Goal: Task Accomplishment & Management: Manage account settings

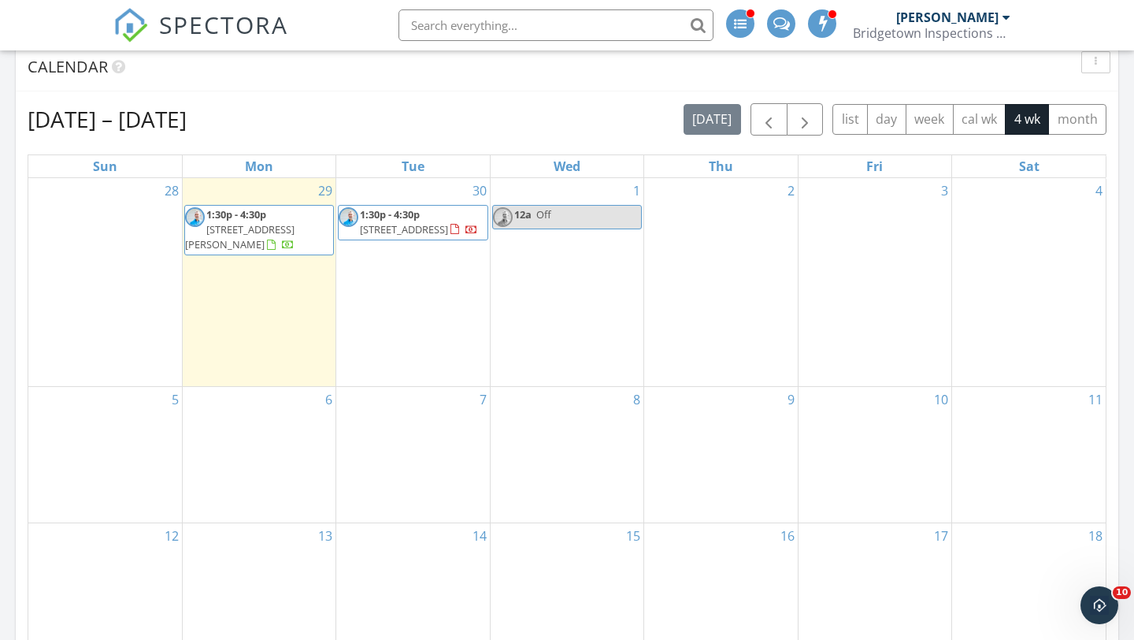
scroll to position [1171, 0]
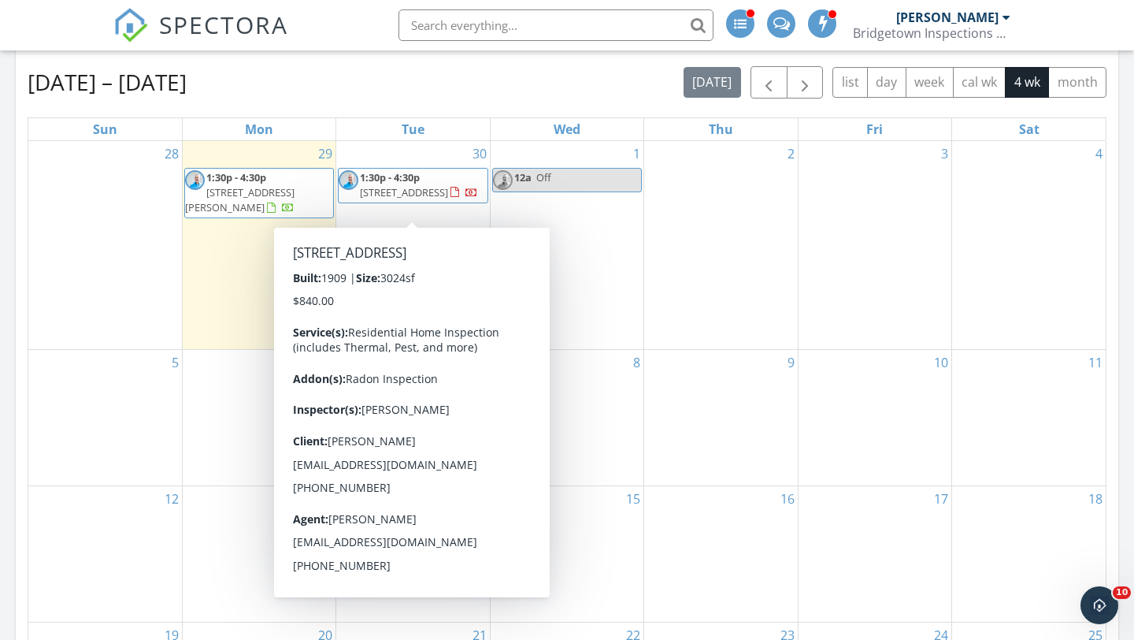
click at [439, 195] on span "2013 SE 54th Ave, Portland 97215" at bounding box center [404, 192] width 88 height 14
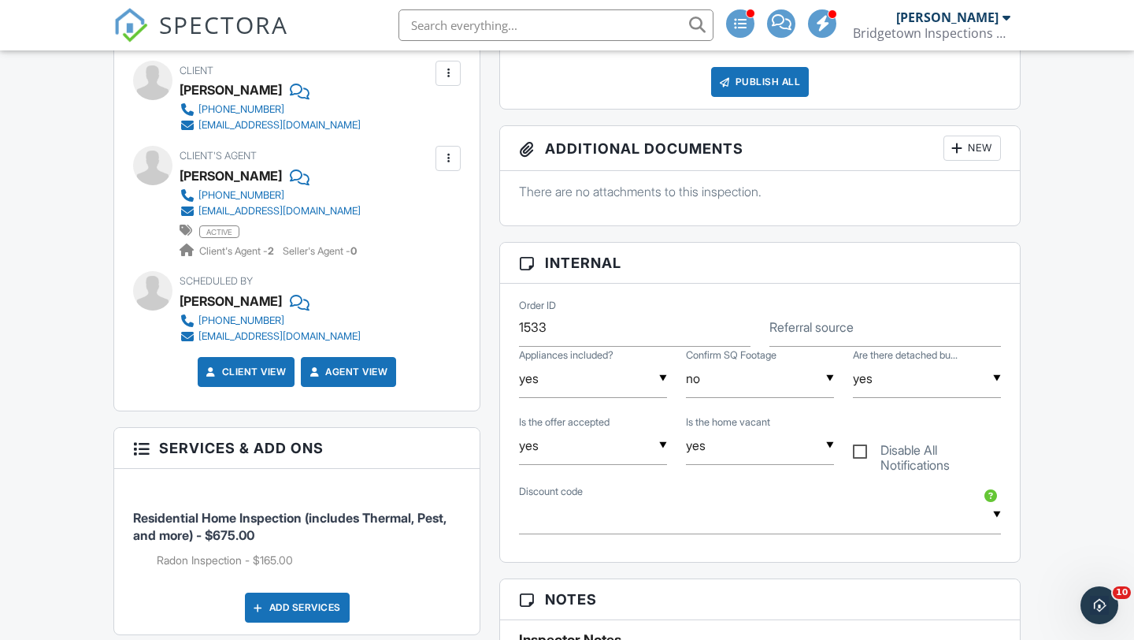
scroll to position [551, 0]
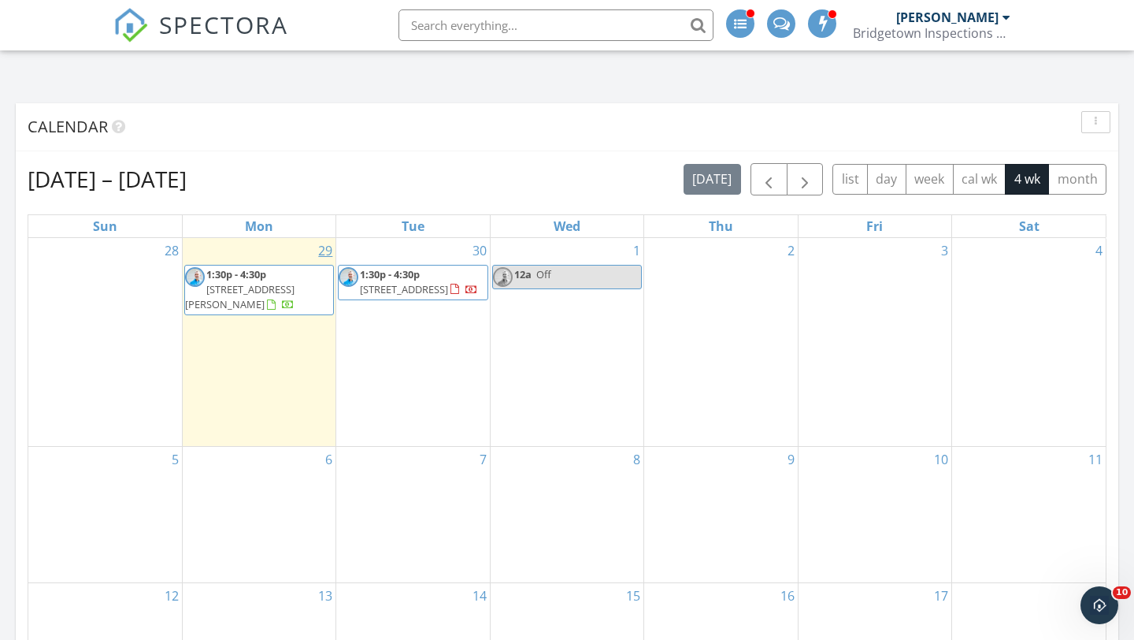
scroll to position [1075, 0]
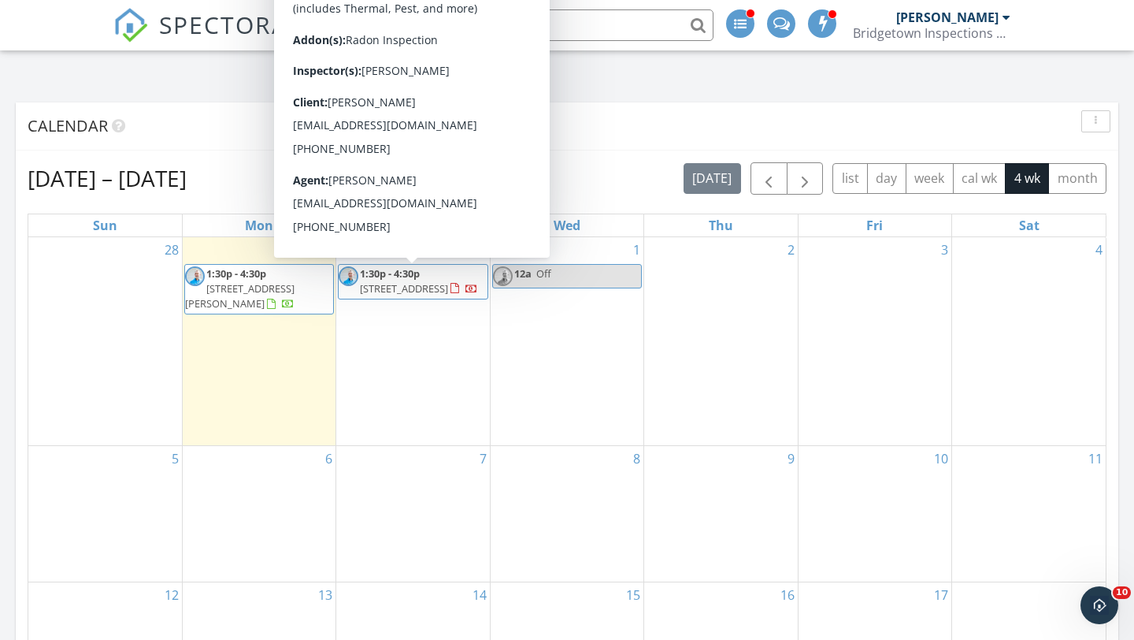
click at [415, 293] on span "2013 SE 54th Ave, Portland 97215" at bounding box center [404, 288] width 88 height 14
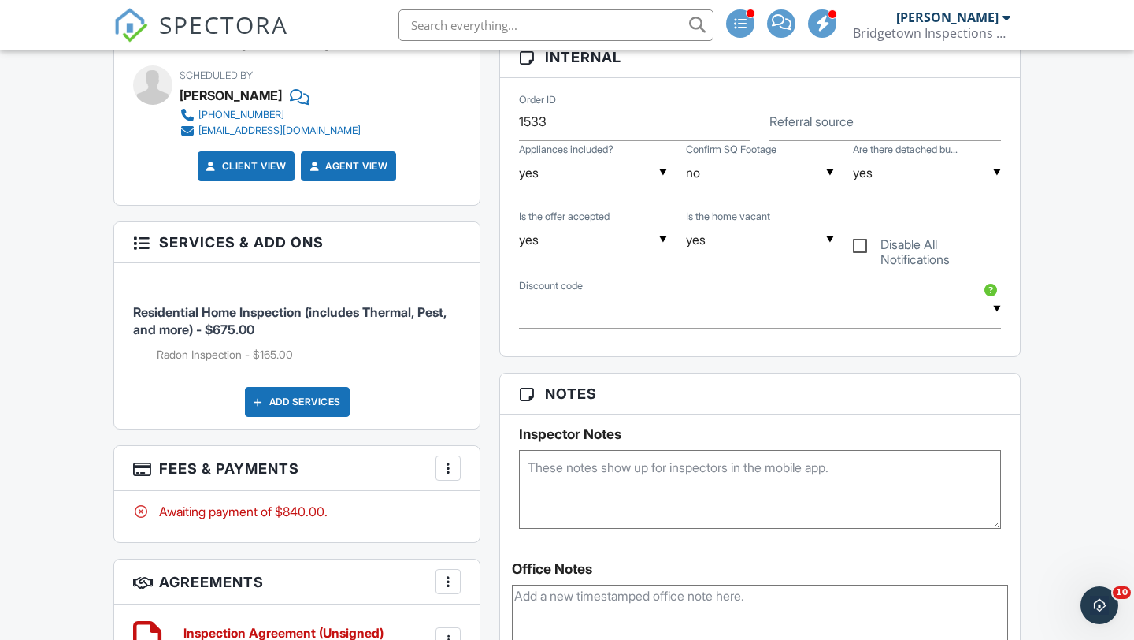
scroll to position [802, 0]
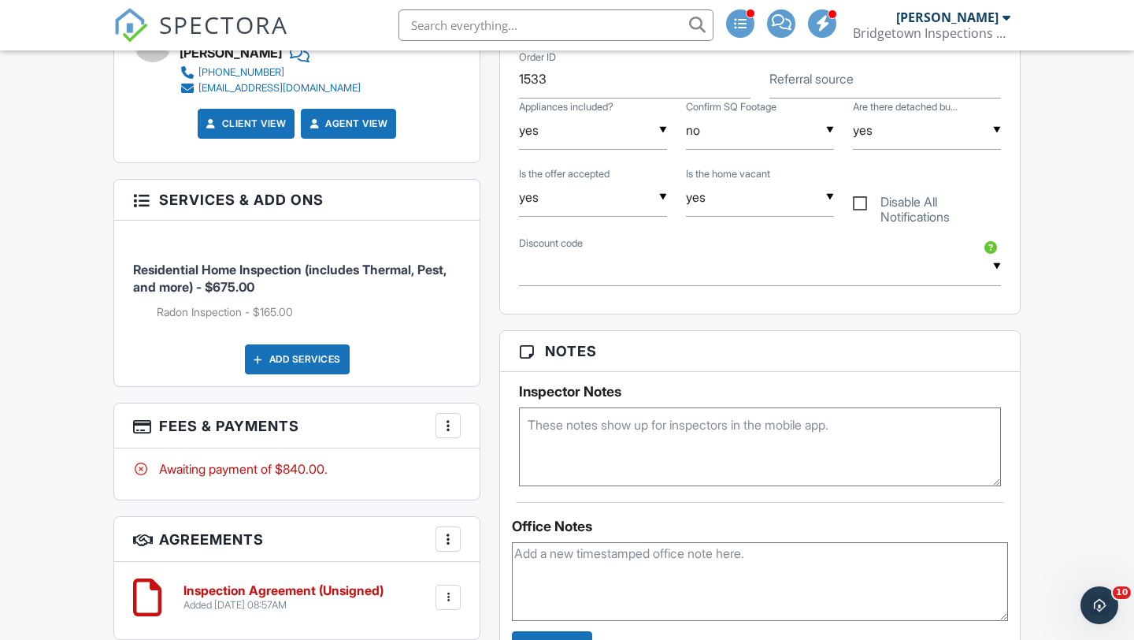
click at [293, 346] on div "Add Services" at bounding box center [297, 359] width 105 height 30
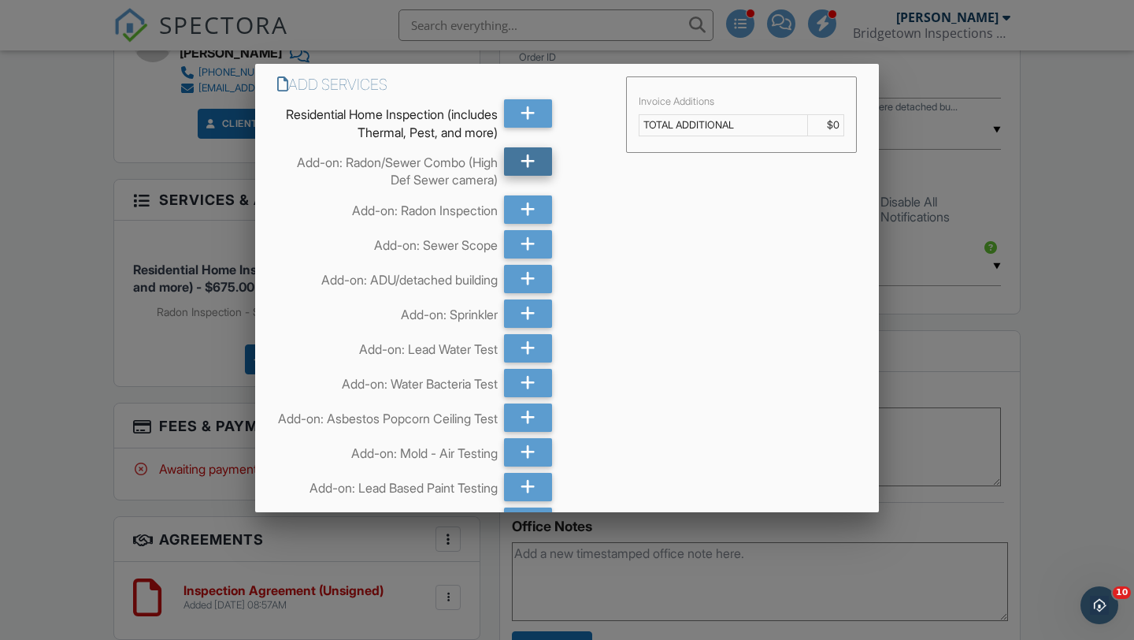
click at [525, 160] on icon at bounding box center [528, 161] width 15 height 28
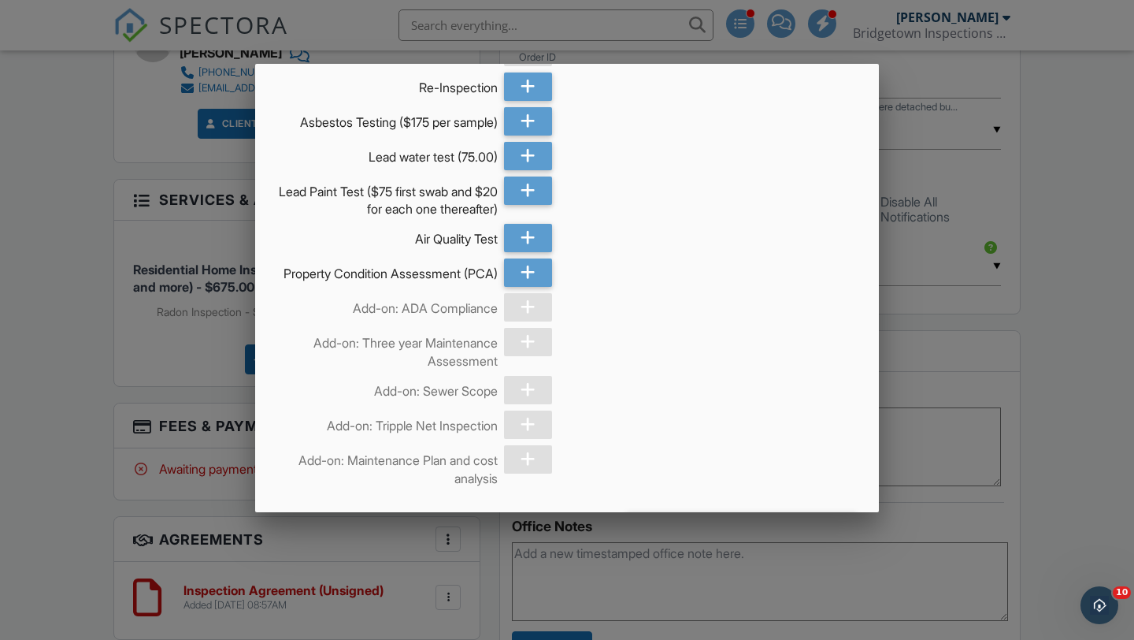
scroll to position [1847, 0]
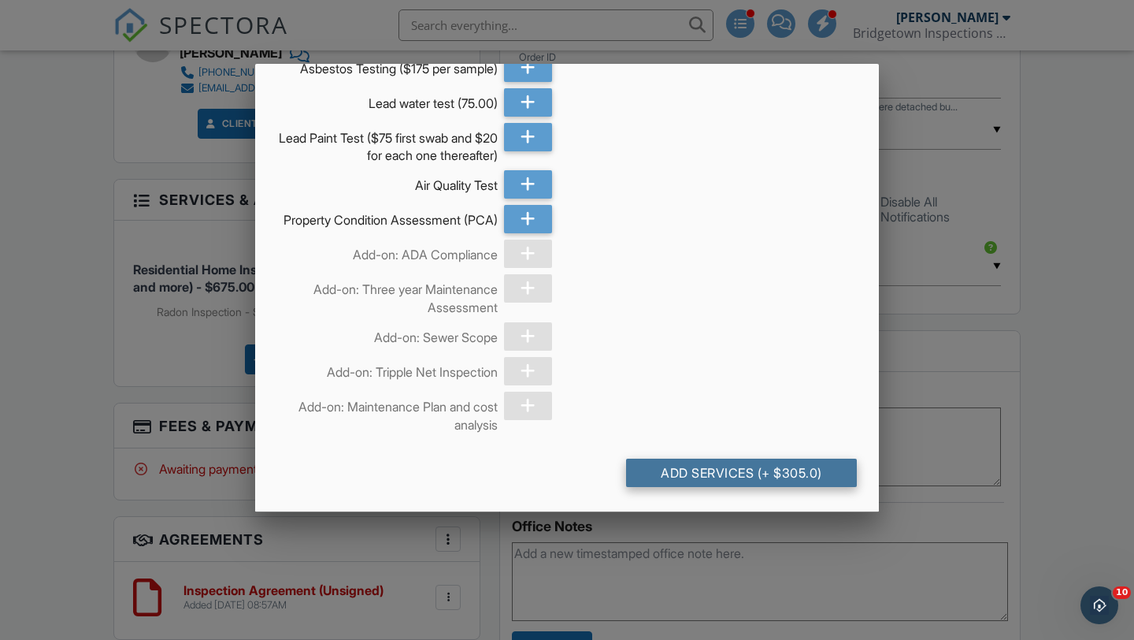
click at [778, 470] on div "Add Services (+ $305.0)" at bounding box center [741, 473] width 231 height 28
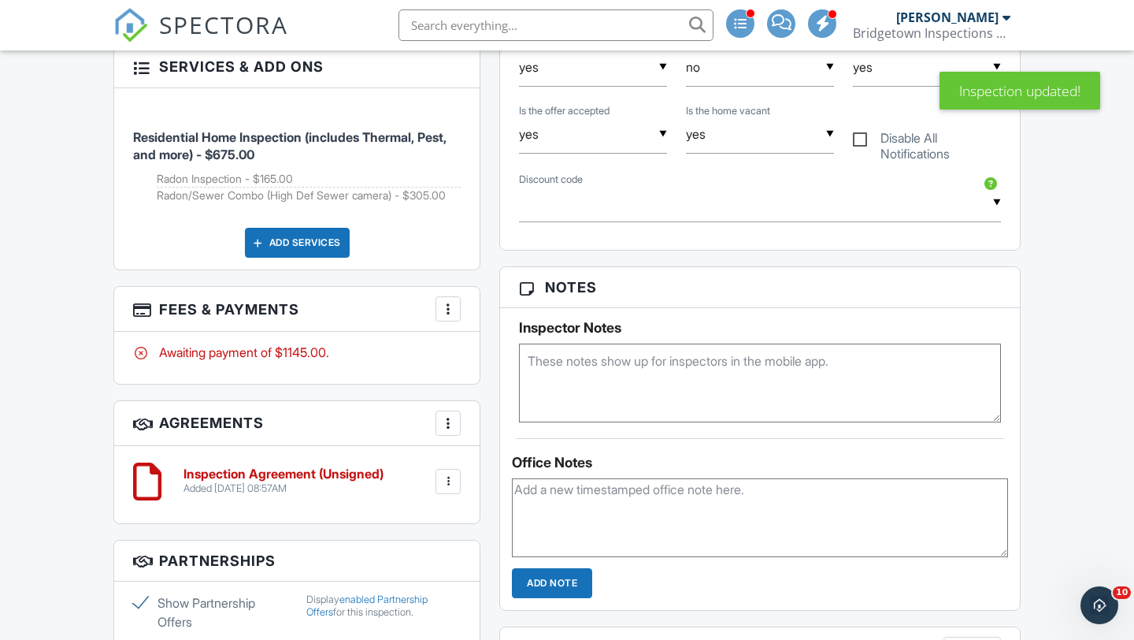
scroll to position [1101, 0]
click at [451, 300] on div at bounding box center [448, 308] width 16 height 16
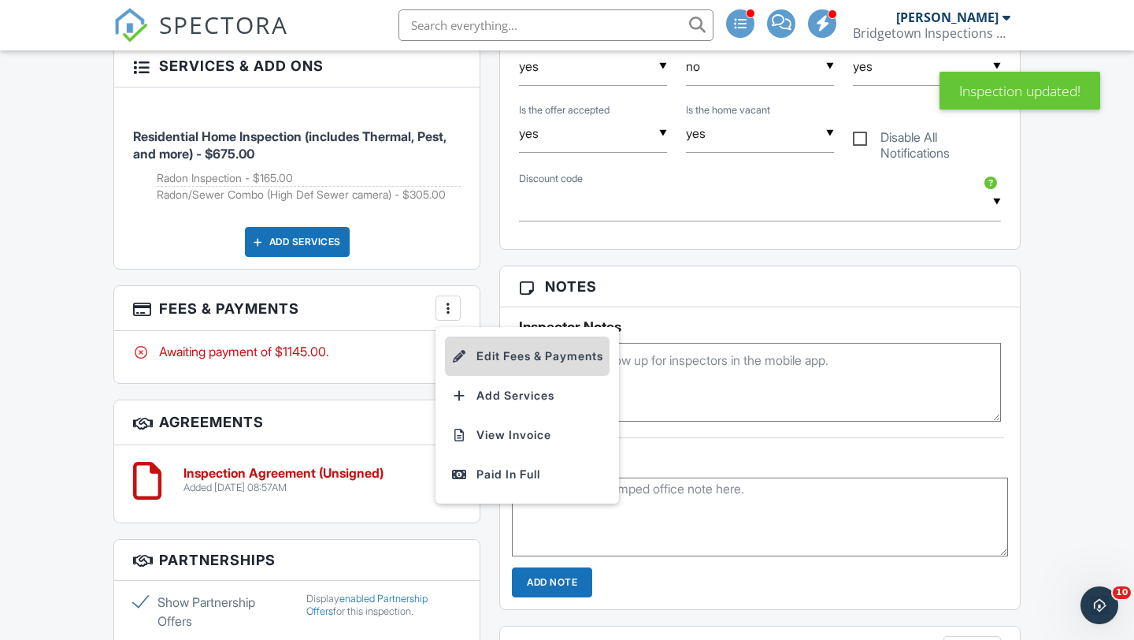
click at [520, 341] on li "Edit Fees & Payments" at bounding box center [527, 355] width 165 height 39
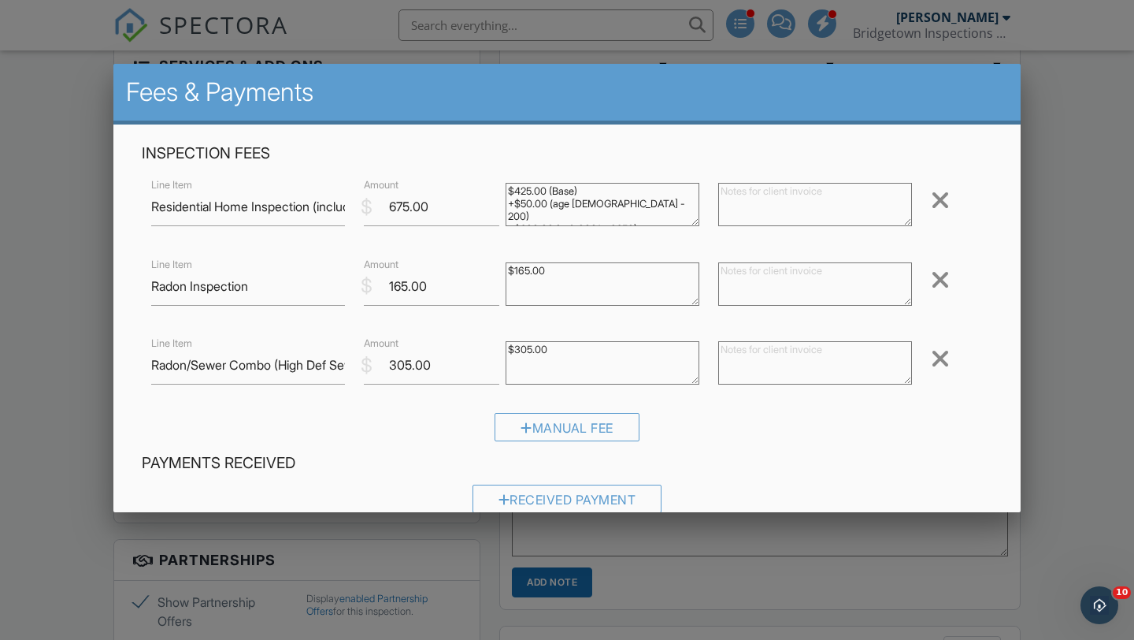
click at [940, 279] on div at bounding box center [940, 279] width 19 height 25
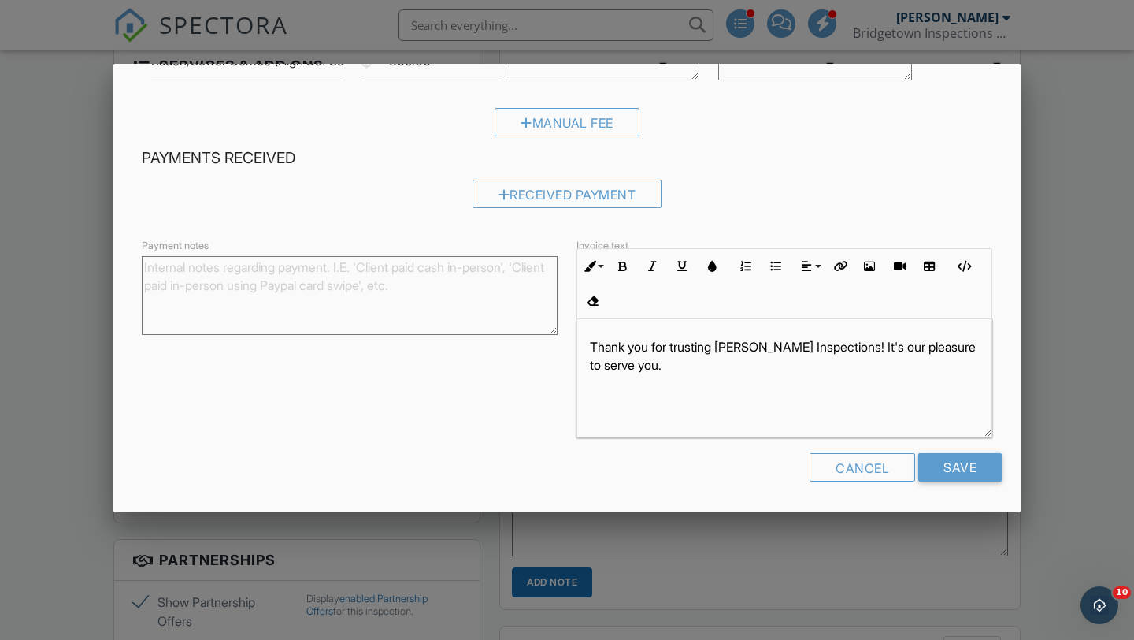
scroll to position [1, 0]
click at [969, 470] on input "Save" at bounding box center [961, 467] width 84 height 28
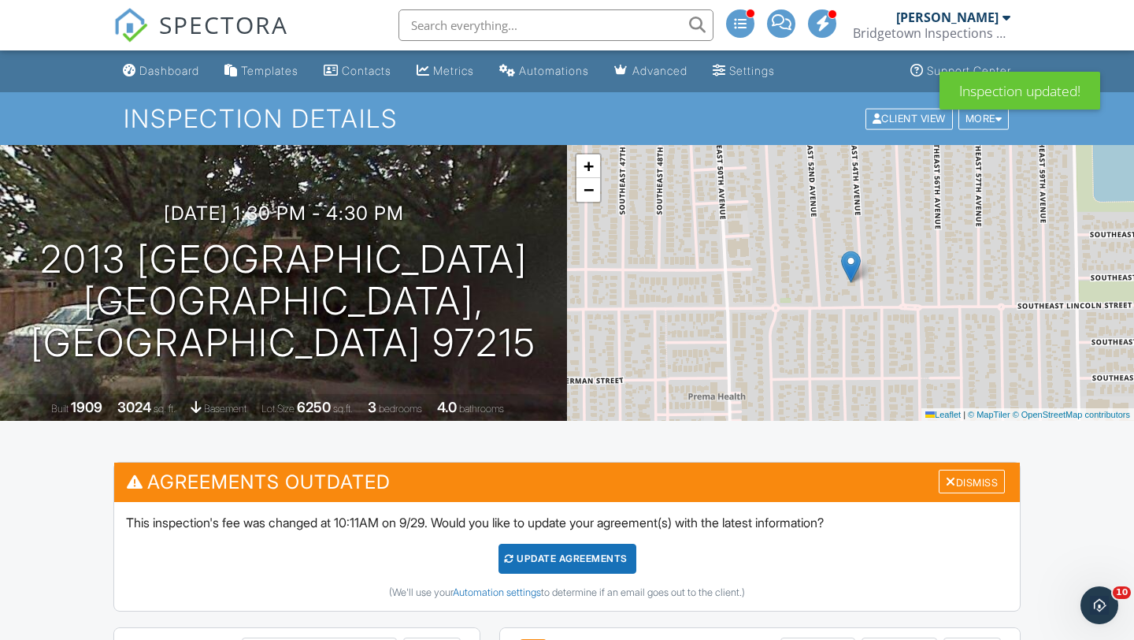
click at [608, 558] on div "Update Agreements" at bounding box center [568, 559] width 138 height 30
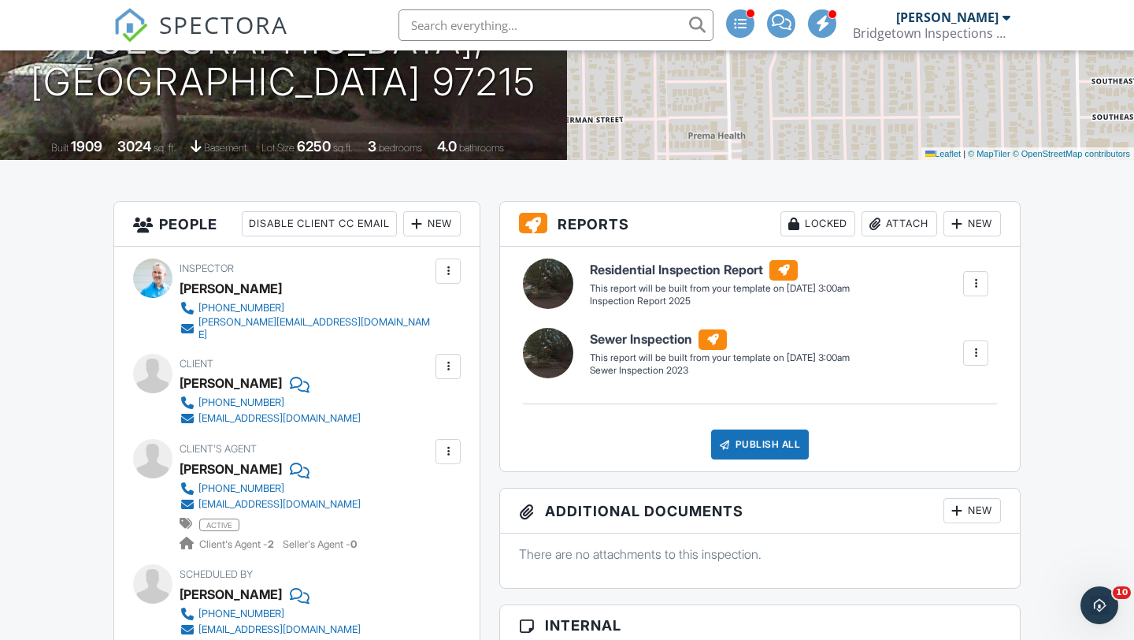
scroll to position [265, 0]
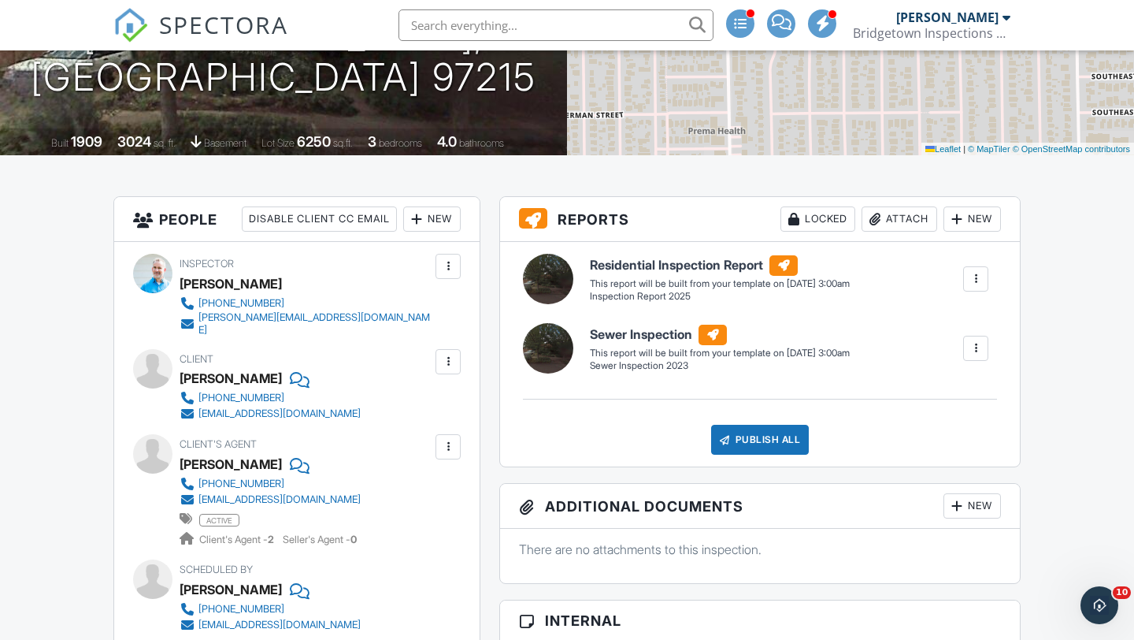
drag, startPoint x: 180, startPoint y: 369, endPoint x: 290, endPoint y: 369, distance: 109.5
click at [282, 369] on div "Samantha Lossett" at bounding box center [231, 378] width 102 height 24
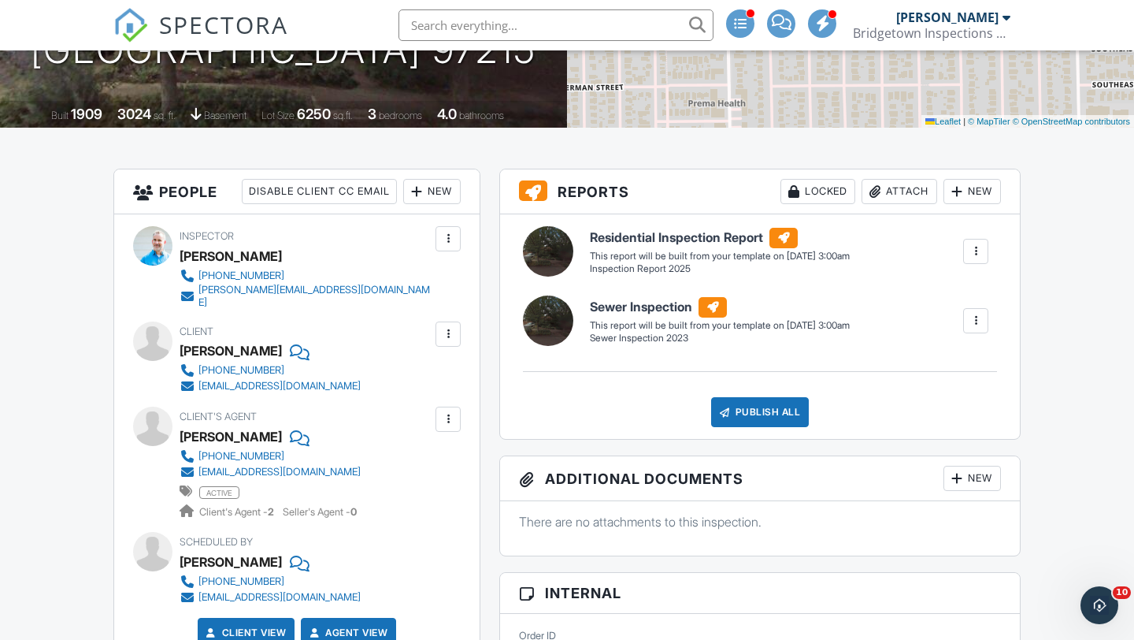
scroll to position [302, 0]
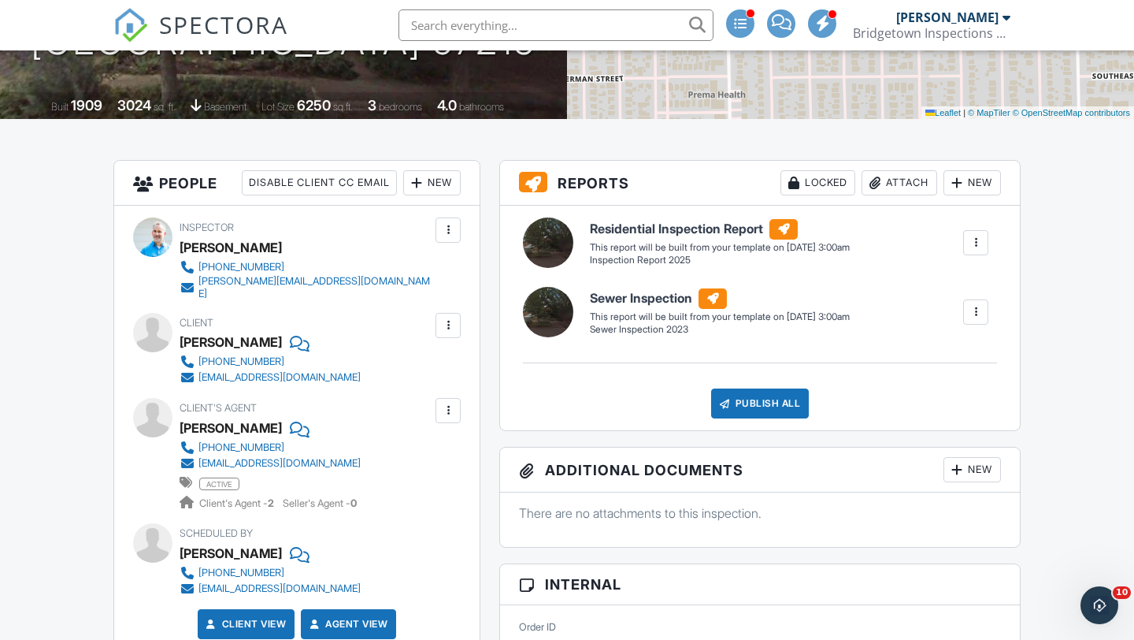
copy div "Samantha Lossett"
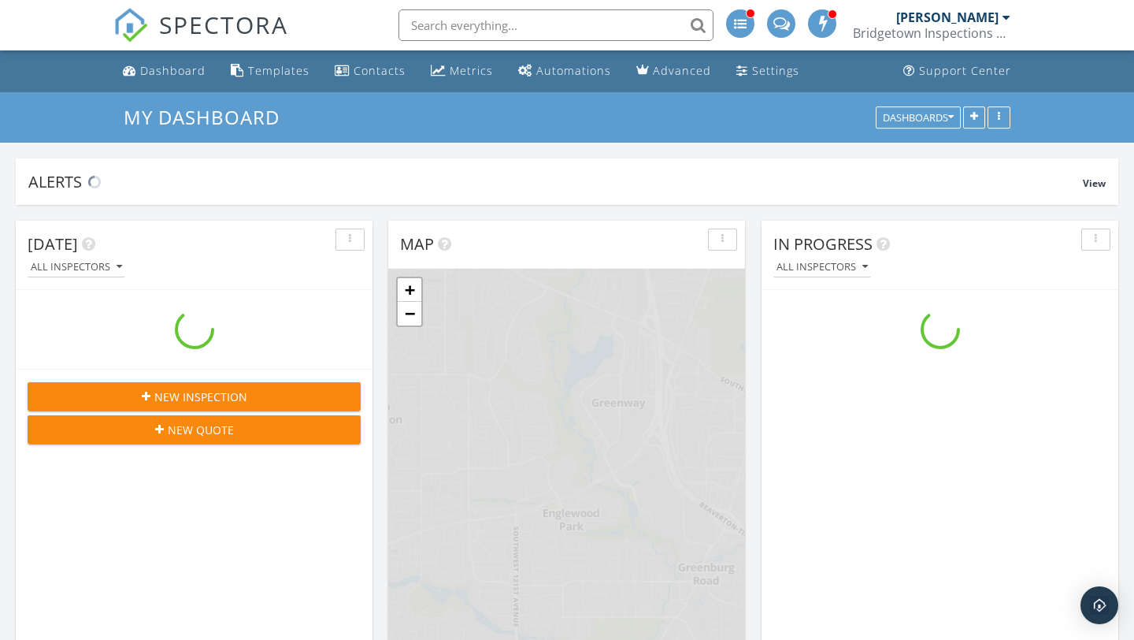
scroll to position [2025, 1135]
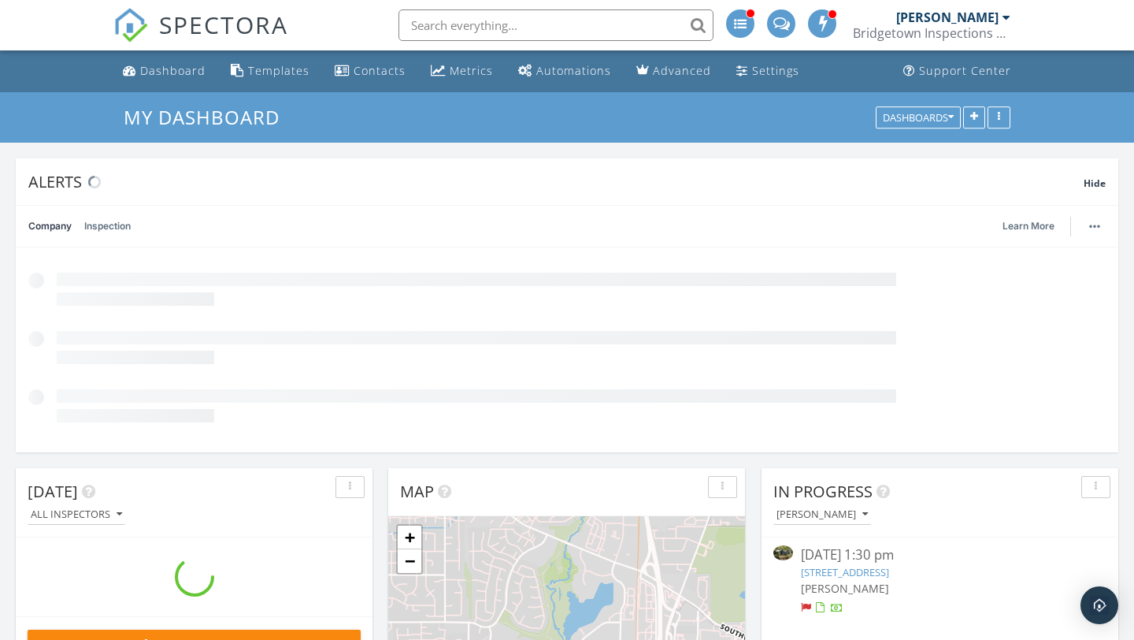
click at [554, 25] on input "text" at bounding box center [556, 25] width 315 height 32
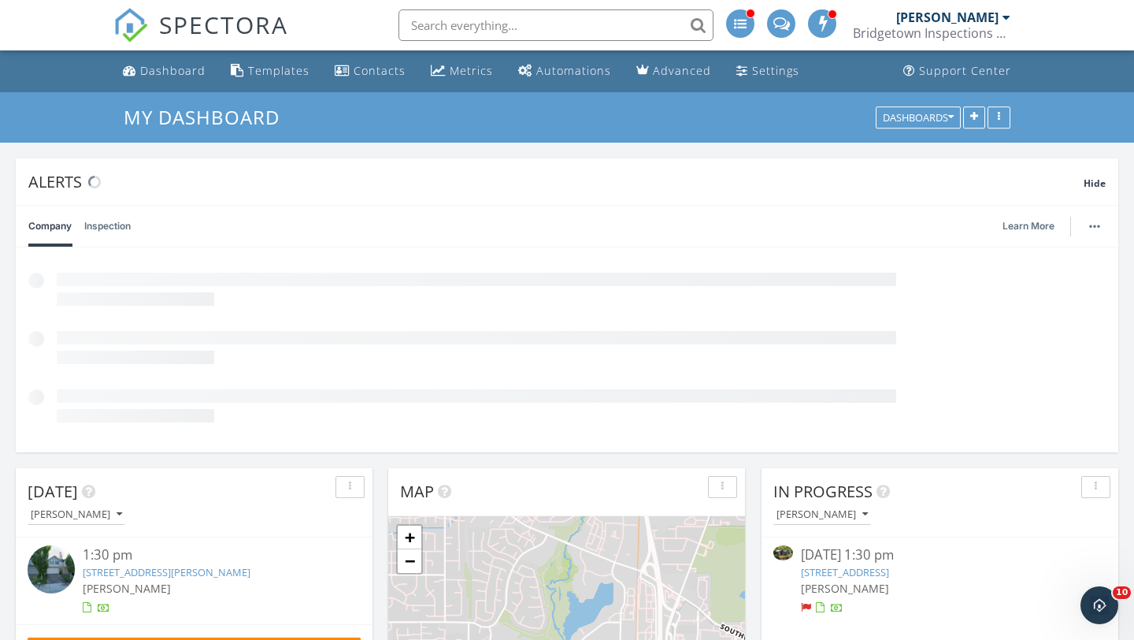
scroll to position [0, 0]
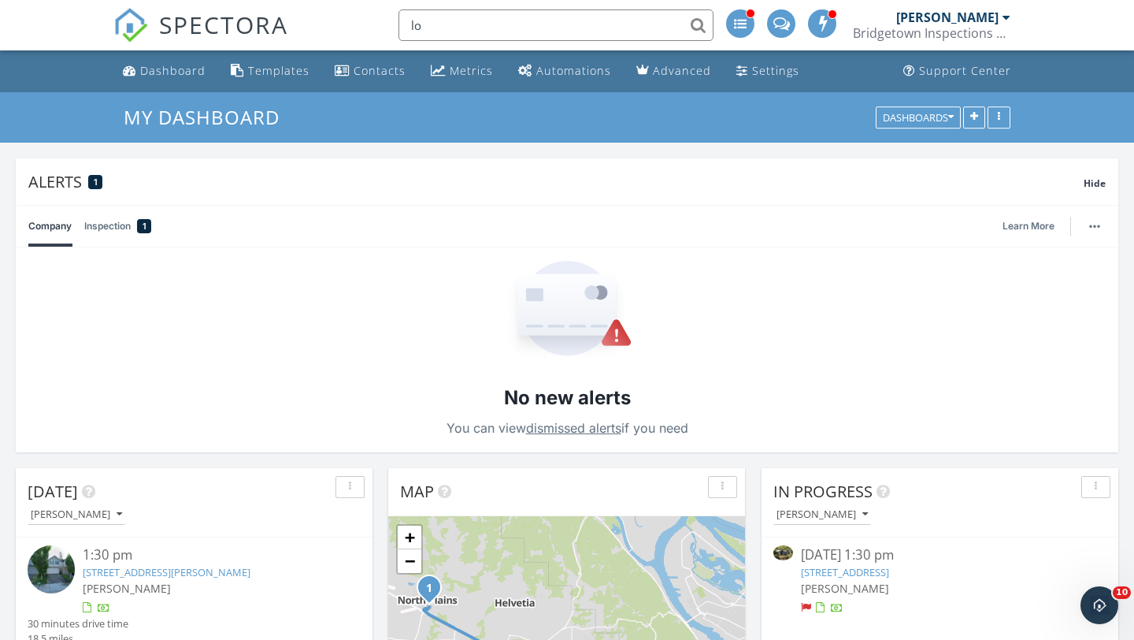
type input "l"
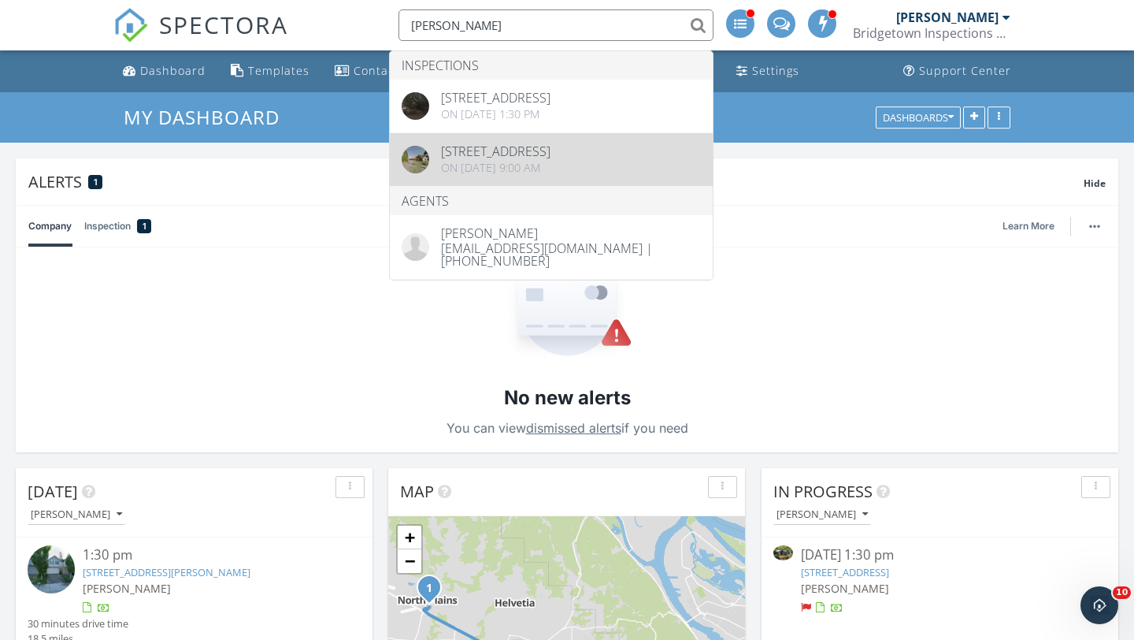
type input "[PERSON_NAME]"
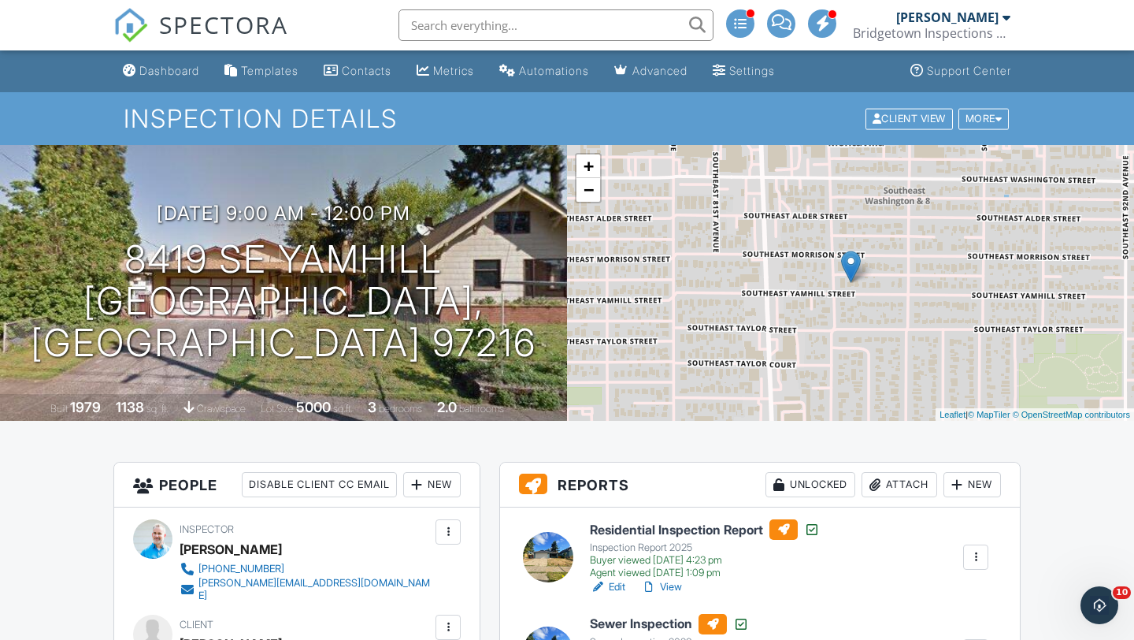
click at [163, 65] on div "Dashboard" at bounding box center [169, 70] width 60 height 13
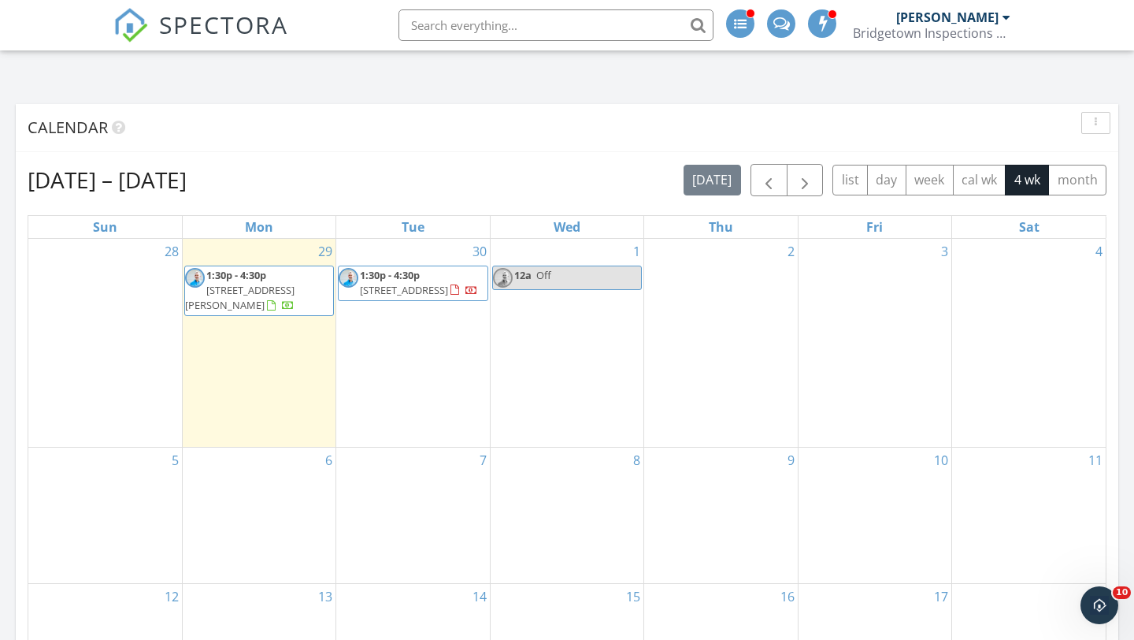
scroll to position [1079, 0]
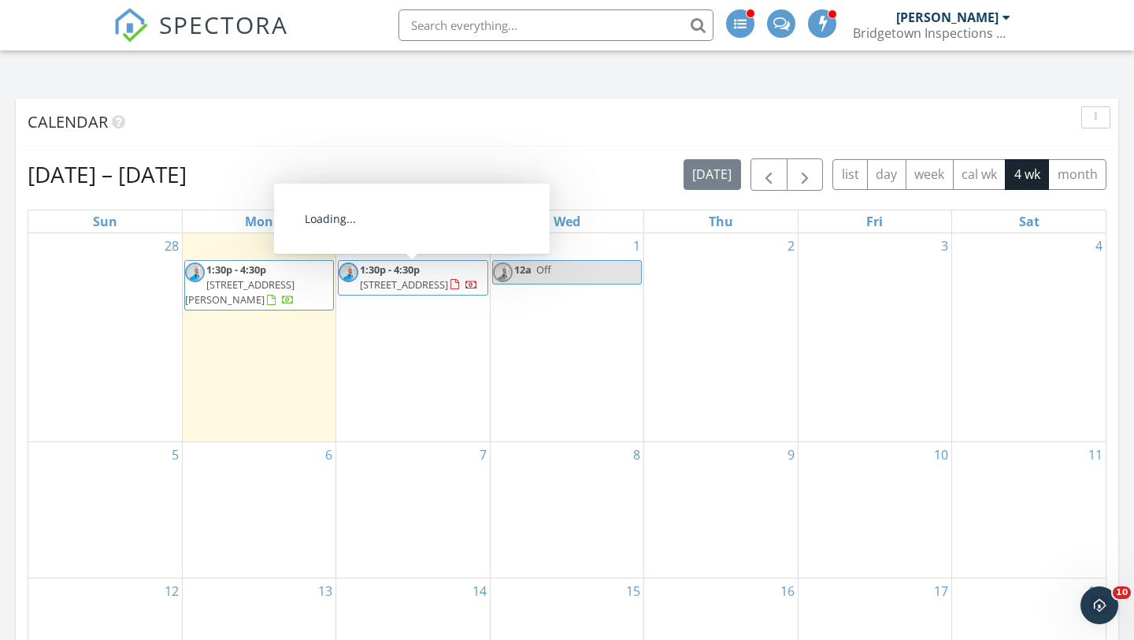
click at [444, 281] on span "[STREET_ADDRESS]" at bounding box center [404, 284] width 88 height 14
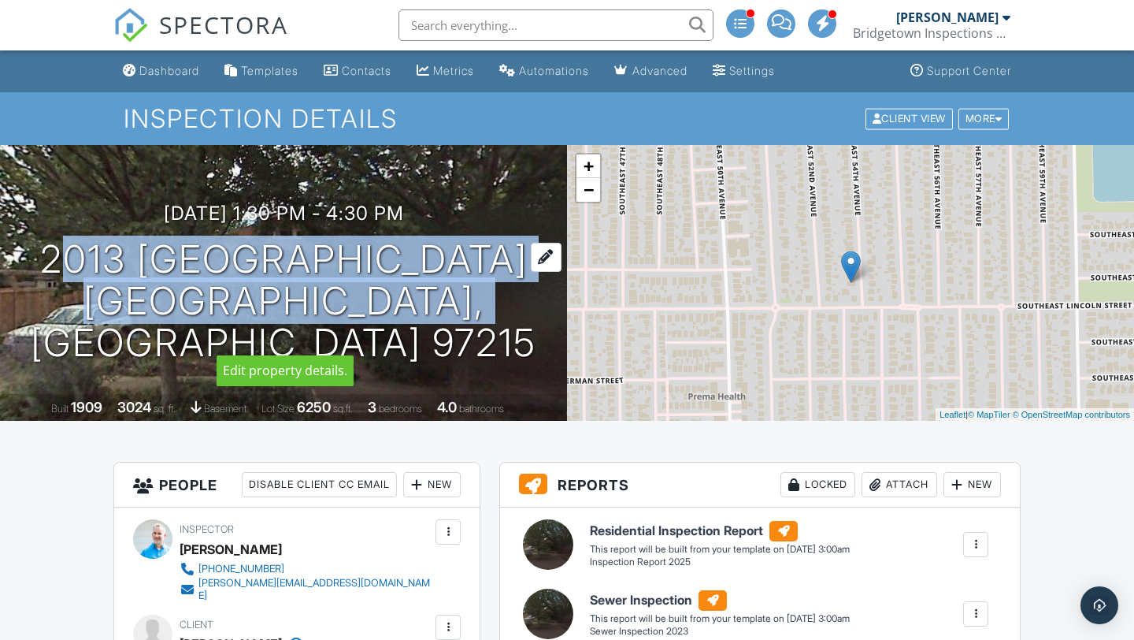
drag, startPoint x: 424, startPoint y: 306, endPoint x: 492, endPoint y: 325, distance: 70.6
click at [492, 325] on h1 "2013 [GEOGRAPHIC_DATA] [GEOGRAPHIC_DATA], OR 97215" at bounding box center [283, 301] width 517 height 124
